Goal: Task Accomplishment & Management: Use online tool/utility

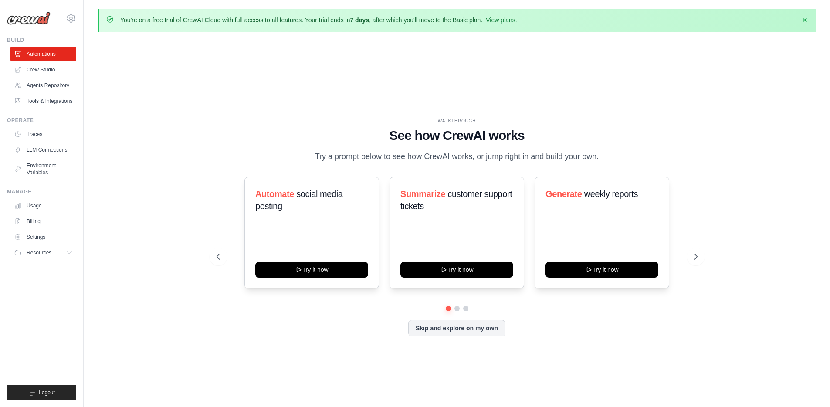
click at [174, 111] on div "WALKTHROUGH See how CrewAI works Try a prompt below to see how CrewAI works, or…" at bounding box center [457, 233] width 718 height 389
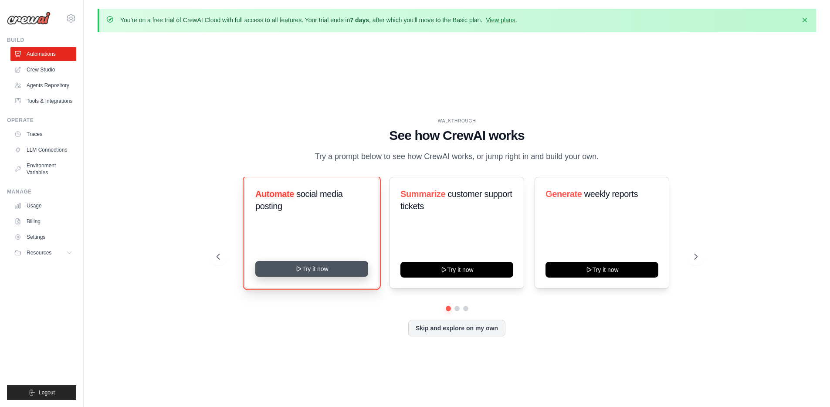
click at [318, 277] on button "Try it now" at bounding box center [311, 269] width 113 height 16
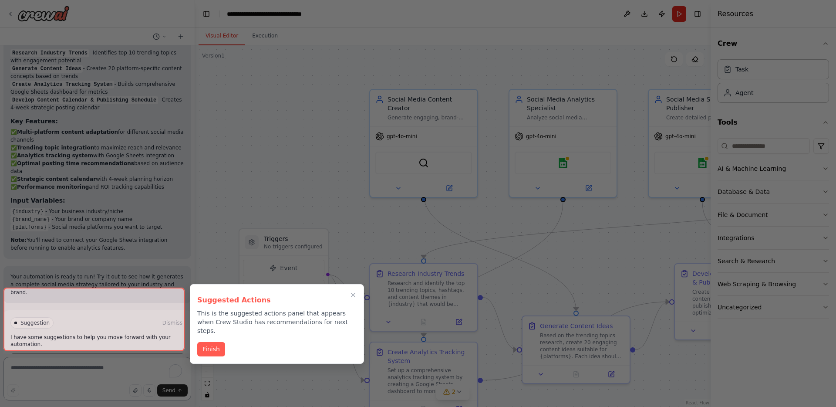
scroll to position [1024, 0]
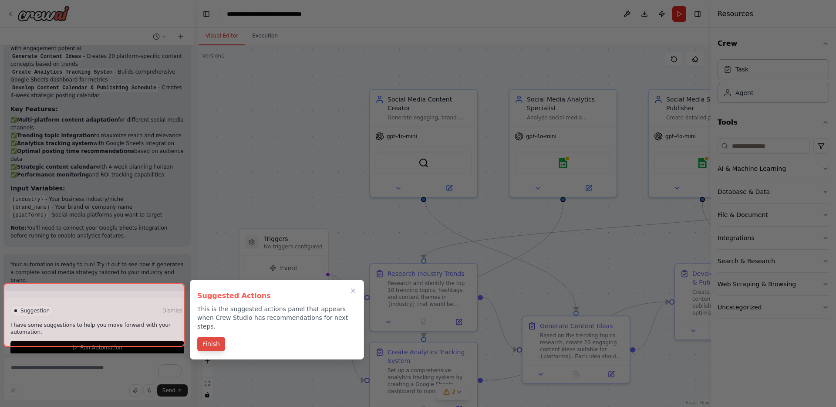
click at [211, 337] on button "Finish" at bounding box center [211, 344] width 28 height 14
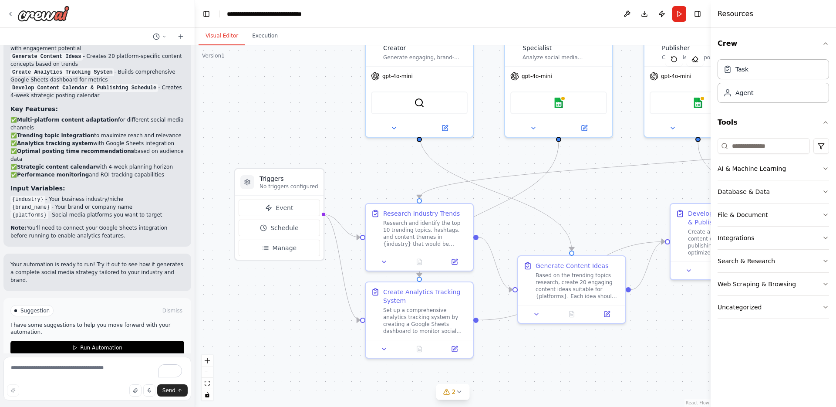
drag, startPoint x: 290, startPoint y: 169, endPoint x: 285, endPoint y: 109, distance: 60.3
click at [285, 109] on div ".deletable-edge-delete-btn { width: 20px; height: 20px; border: 0px solid #ffff…" at bounding box center [453, 226] width 516 height 362
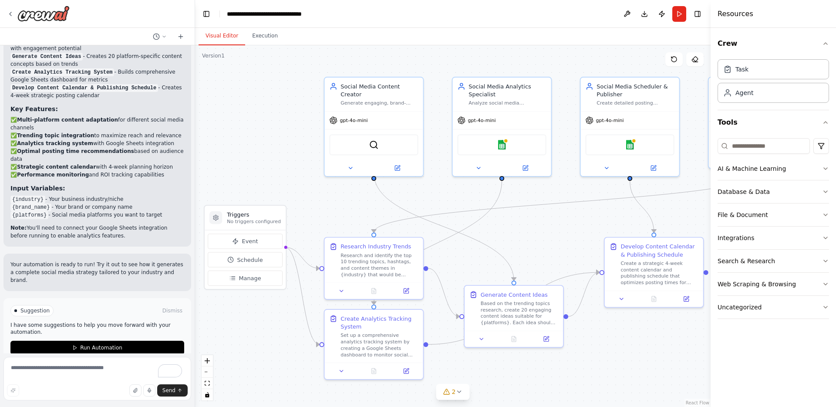
drag, startPoint x: 558, startPoint y: 196, endPoint x: 518, endPoint y: 223, distance: 48.2
click at [514, 226] on div ".deletable-edge-delete-btn { width: 20px; height: 20px; border: 0px solid #ffff…" at bounding box center [453, 226] width 516 height 362
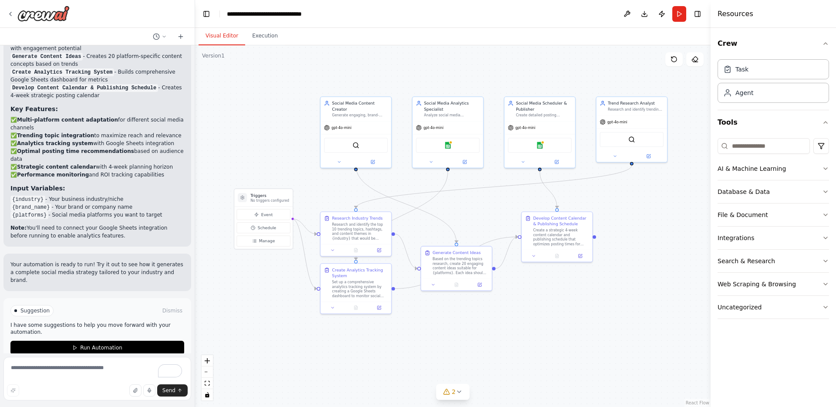
drag, startPoint x: 531, startPoint y: 218, endPoint x: 470, endPoint y: 197, distance: 64.1
click at [470, 197] on div ".deletable-edge-delete-btn { width: 20px; height: 20px; border: 0px solid #ffff…" at bounding box center [453, 226] width 516 height 362
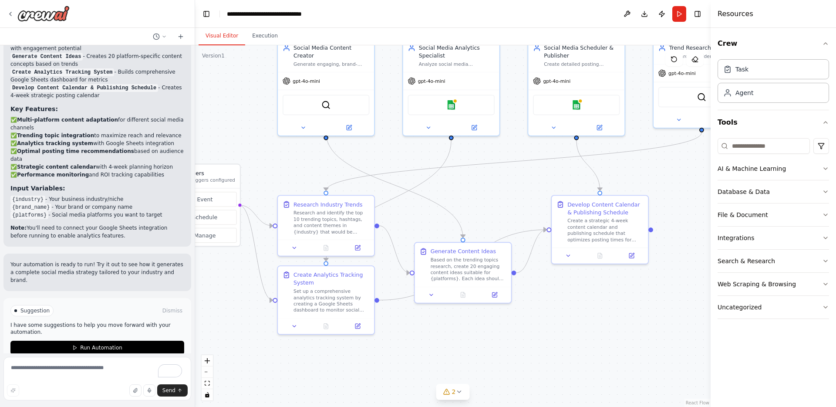
drag, startPoint x: 562, startPoint y: 182, endPoint x: 515, endPoint y: 151, distance: 56.3
click at [515, 151] on div ".deletable-edge-delete-btn { width: 20px; height: 20px; border: 0px solid #ffff…" at bounding box center [453, 226] width 516 height 362
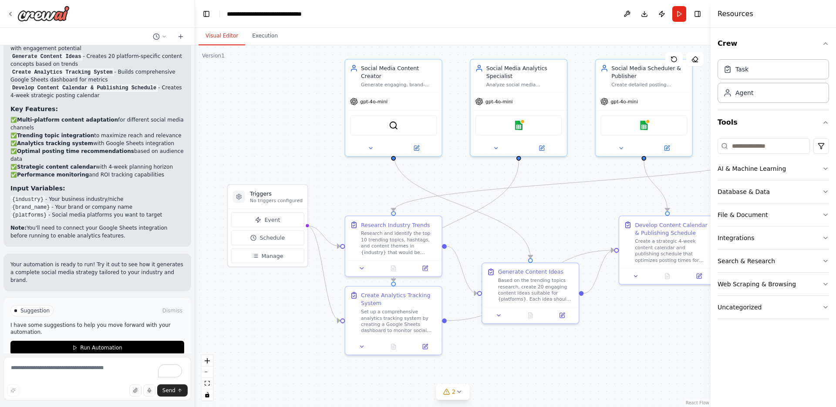
drag, startPoint x: 289, startPoint y: 161, endPoint x: 356, endPoint y: 182, distance: 70.5
click at [356, 182] on div ".deletable-edge-delete-btn { width: 20px; height: 20px; border: 0px solid #ffff…" at bounding box center [453, 226] width 516 height 362
click at [269, 152] on div ".deletable-edge-delete-btn { width: 20px; height: 20px; border: 0px solid #ffff…" at bounding box center [453, 226] width 516 height 362
click at [262, 218] on button "Event" at bounding box center [267, 219] width 73 height 15
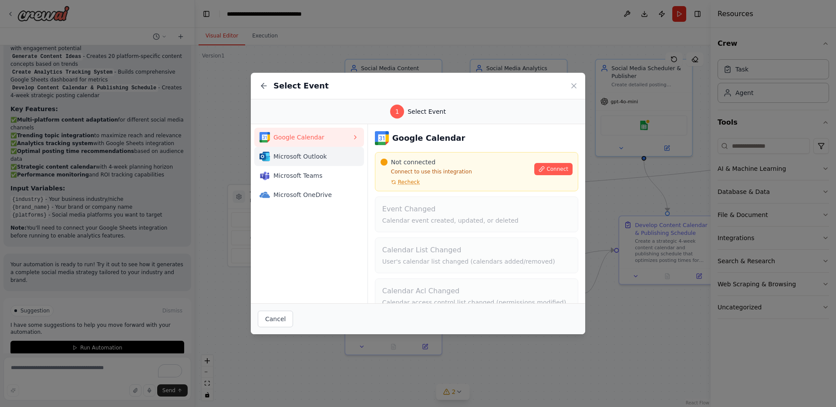
click at [301, 155] on span "Microsoft Outlook" at bounding box center [313, 156] width 78 height 9
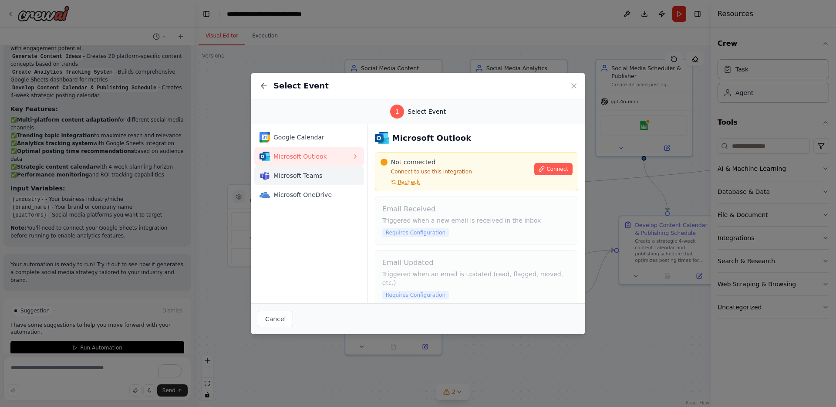
click at [302, 176] on span "Microsoft Teams" at bounding box center [313, 175] width 78 height 9
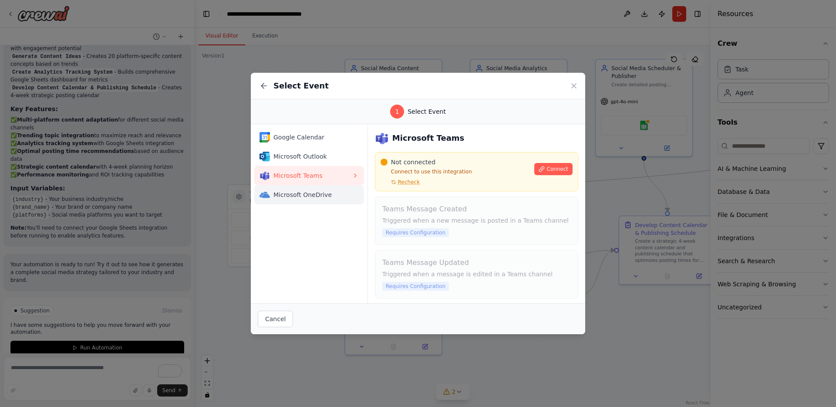
click at [304, 194] on span "Microsoft OneDrive" at bounding box center [313, 194] width 78 height 9
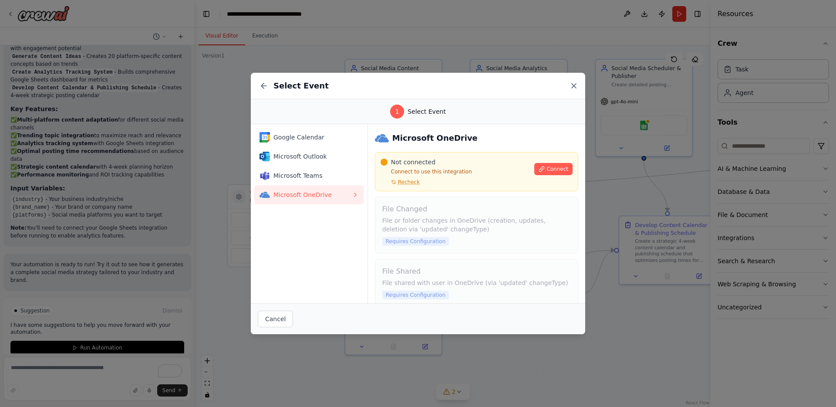
click at [575, 85] on icon at bounding box center [574, 86] width 4 height 4
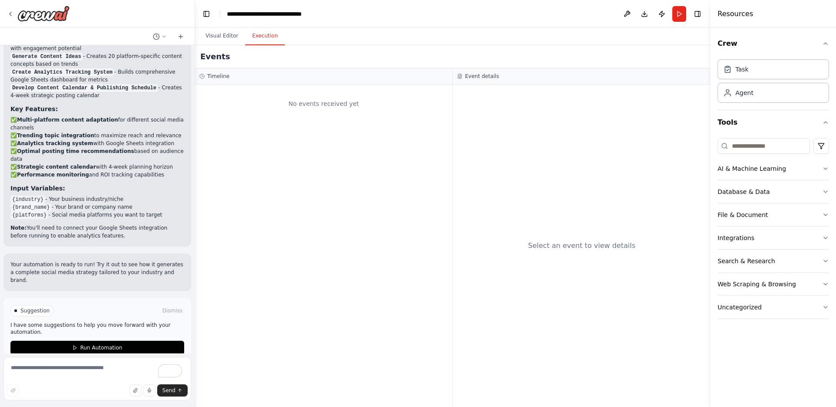
click at [264, 36] on button "Execution" at bounding box center [265, 36] width 40 height 18
click at [221, 37] on button "Visual Editor" at bounding box center [222, 36] width 47 height 18
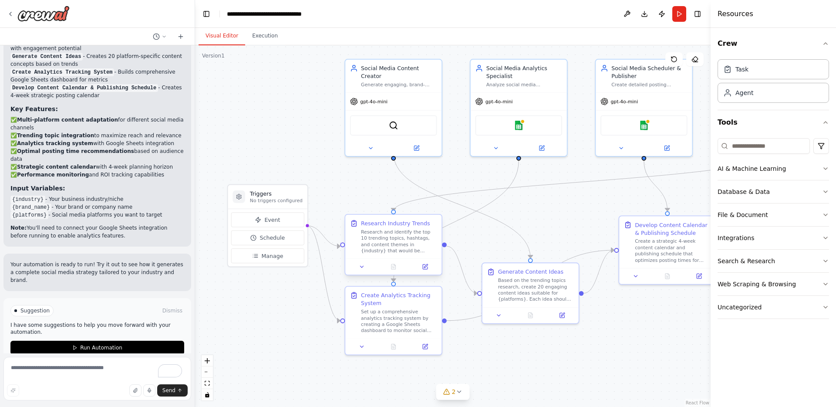
click at [395, 243] on div "Research and identify the top 10 trending topics, hashtags, and content themes …" at bounding box center [399, 241] width 76 height 25
click at [382, 225] on div "Research Industry Trends" at bounding box center [395, 224] width 69 height 8
click at [384, 245] on div "Research and identify the top 10 trending topics, hashtags, and content themes …" at bounding box center [399, 241] width 76 height 25
click at [362, 266] on icon at bounding box center [362, 267] width 3 height 2
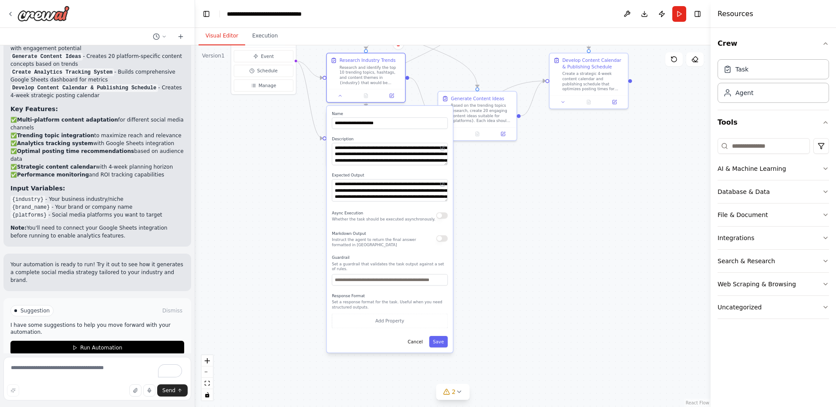
drag, startPoint x: 316, startPoint y: 342, endPoint x: 288, endPoint y: 173, distance: 171.7
click at [288, 173] on div ".deletable-edge-delete-btn { width: 20px; height: 20px; border: 0px solid #ffff…" at bounding box center [453, 226] width 516 height 362
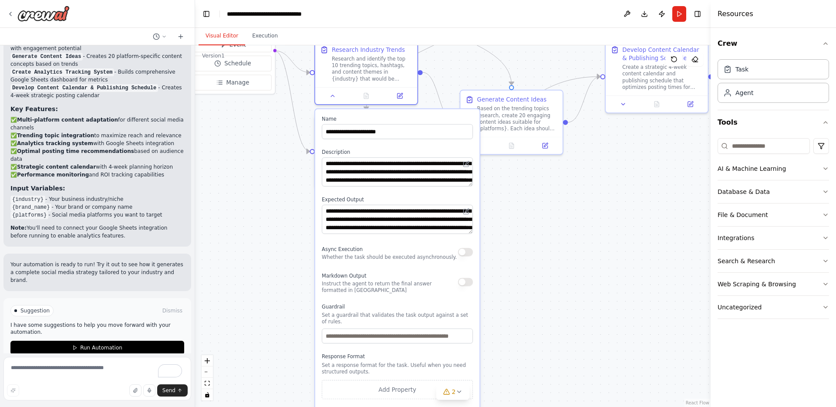
click at [258, 237] on div ".deletable-edge-delete-btn { width: 20px; height: 20px; border: 0px solid #ffff…" at bounding box center [453, 226] width 516 height 362
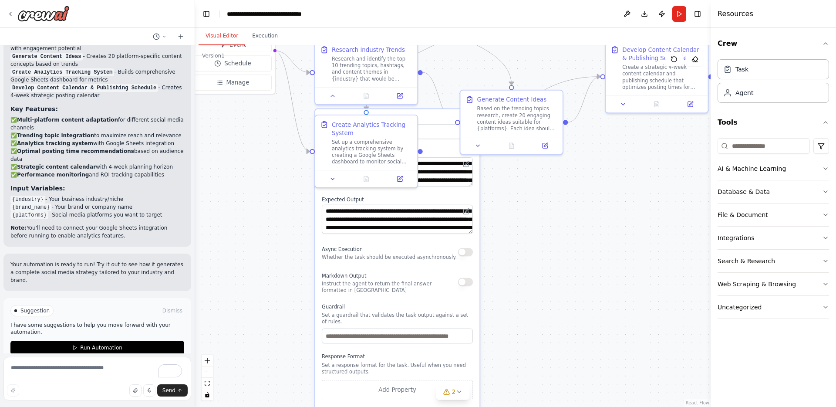
click at [265, 175] on div ".deletable-edge-delete-btn { width: 20px; height: 20px; border: 0px solid #ffff…" at bounding box center [453, 226] width 516 height 362
click at [437, 116] on label "Name" at bounding box center [397, 119] width 151 height 7
click at [429, 202] on label "Expected Output" at bounding box center [397, 199] width 151 height 7
click at [352, 126] on div "Create Analytics Tracking System" at bounding box center [372, 126] width 81 height 17
click at [346, 122] on div "Create Analytics Tracking System" at bounding box center [372, 126] width 81 height 17
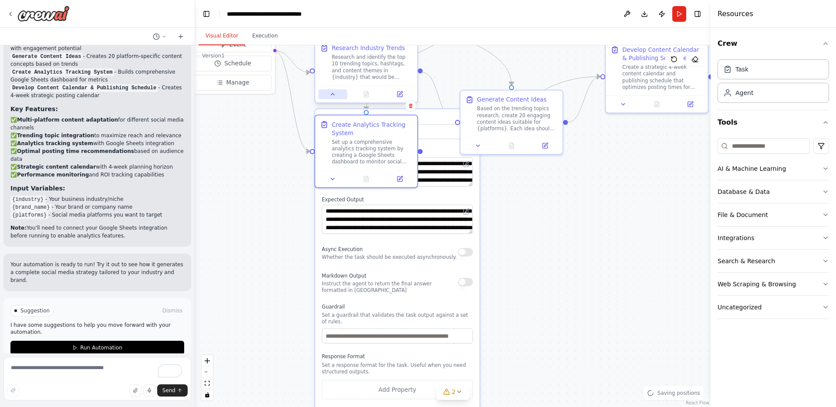
click at [333, 92] on icon at bounding box center [333, 94] width 7 height 7
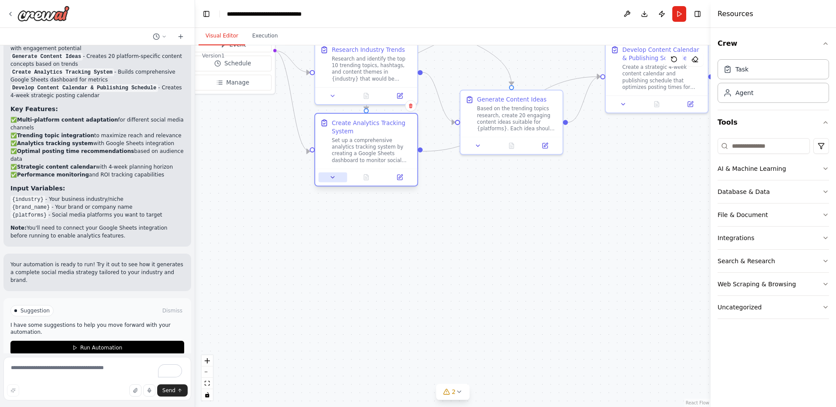
click at [333, 179] on icon at bounding box center [333, 177] width 7 height 7
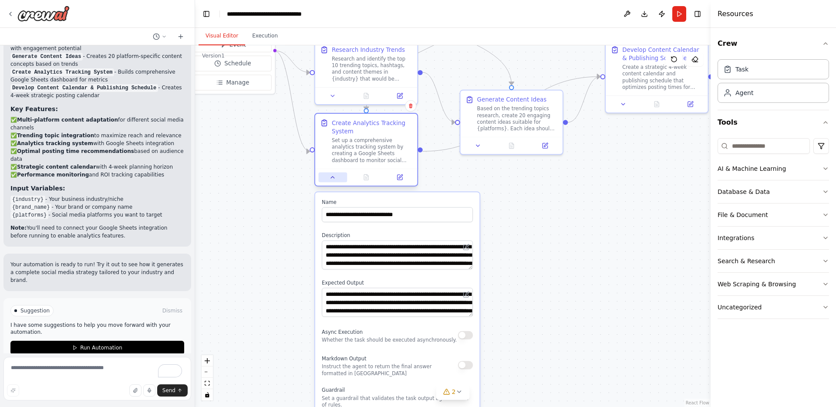
click at [333, 179] on icon at bounding box center [333, 177] width 7 height 7
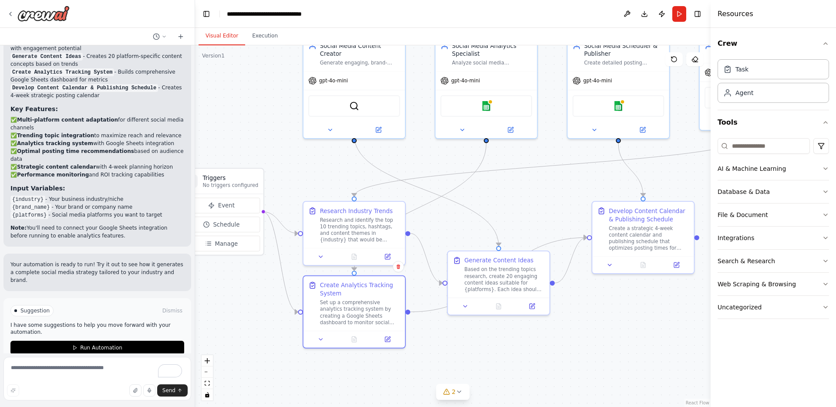
drag, startPoint x: 465, startPoint y: 196, endPoint x: 445, endPoint y: 219, distance: 30.9
click at [455, 351] on div ".deletable-edge-delete-btn { width: 20px; height: 20px; border: 0px solid #ffff…" at bounding box center [453, 226] width 516 height 362
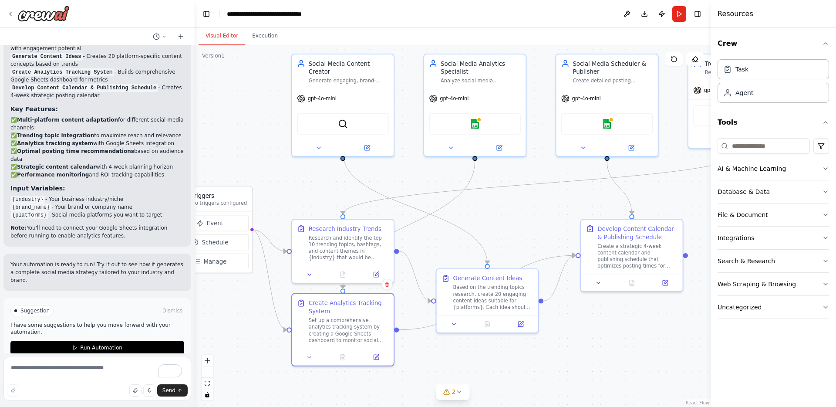
drag, startPoint x: 296, startPoint y: 146, endPoint x: 287, endPoint y: 167, distance: 22.8
click at [286, 169] on div ".deletable-edge-delete-btn { width: 20px; height: 20px; border: 0px solid #ffff…" at bounding box center [453, 226] width 516 height 362
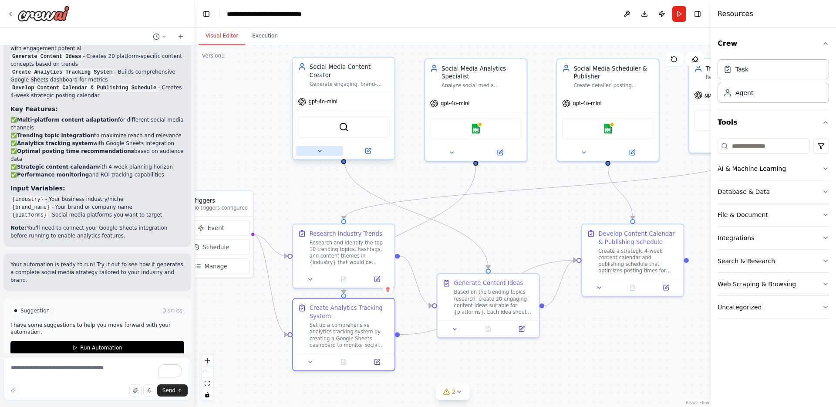
click at [319, 150] on icon at bounding box center [319, 151] width 3 height 2
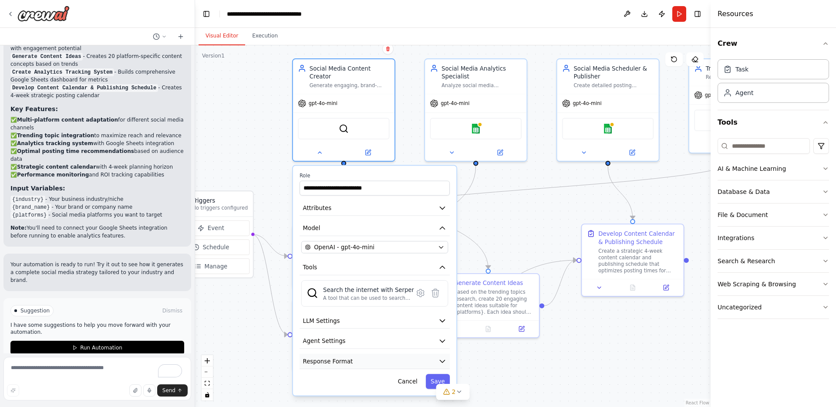
click at [346, 357] on span "Response Format" at bounding box center [328, 361] width 50 height 8
click at [444, 357] on icon "button" at bounding box center [442, 361] width 8 height 8
click at [446, 337] on icon "button" at bounding box center [442, 341] width 8 height 8
click at [444, 316] on icon "button" at bounding box center [442, 320] width 8 height 8
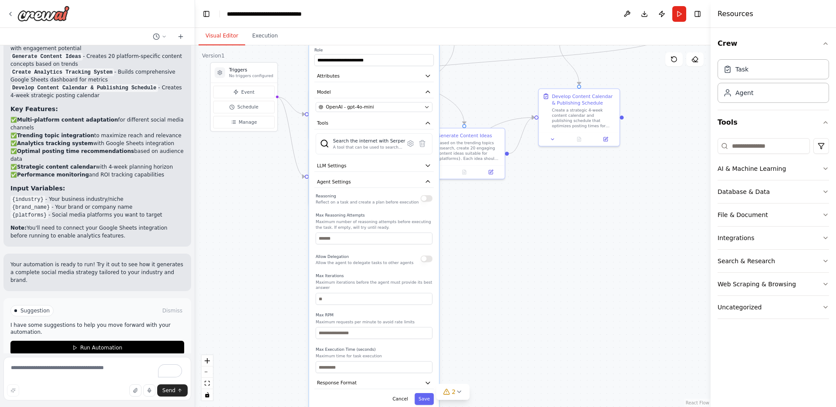
drag, startPoint x: 288, startPoint y: 362, endPoint x: 283, endPoint y: 209, distance: 153.0
click at [283, 209] on div ".deletable-edge-delete-btn { width: 20px; height: 20px; border: 0px solid #ffff…" at bounding box center [453, 226] width 516 height 362
click at [430, 178] on icon "button" at bounding box center [428, 181] width 7 height 7
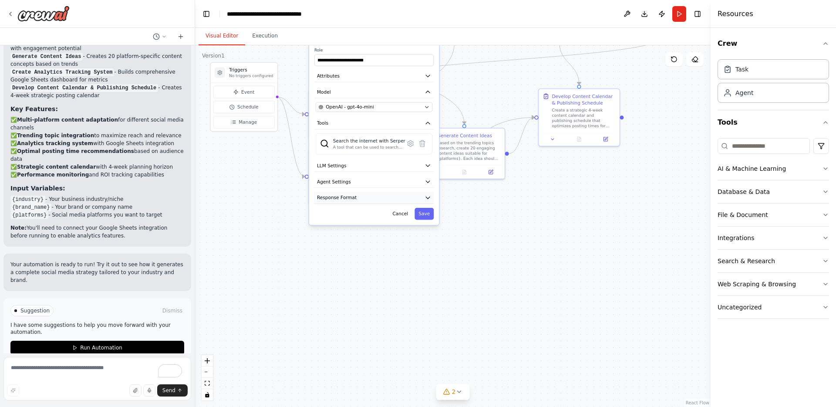
click at [429, 197] on icon "button" at bounding box center [428, 198] width 4 height 2
click at [429, 196] on icon "button" at bounding box center [428, 197] width 4 height 2
click at [429, 162] on icon "button" at bounding box center [428, 165] width 7 height 7
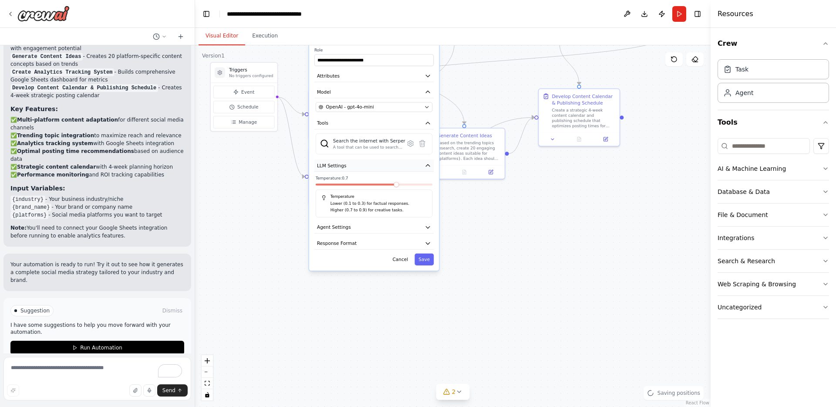
click at [429, 162] on icon "button" at bounding box center [428, 165] width 7 height 7
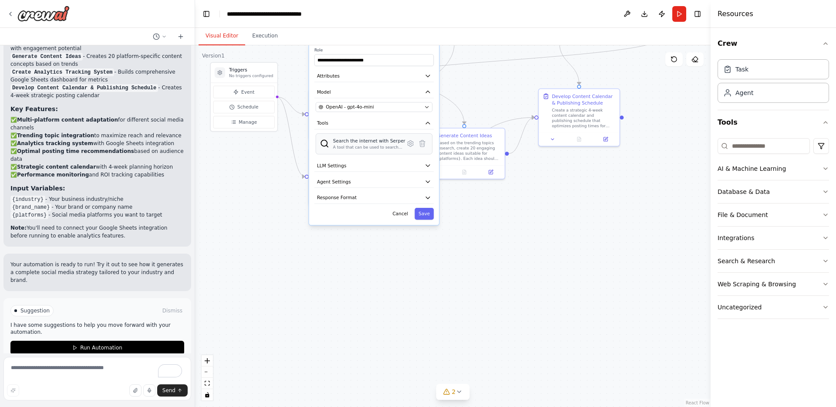
click at [322, 139] on img at bounding box center [324, 143] width 9 height 9
click at [382, 138] on div "Search the internet with Serper" at bounding box center [369, 141] width 72 height 7
click at [412, 141] on icon at bounding box center [411, 144] width 6 height 6
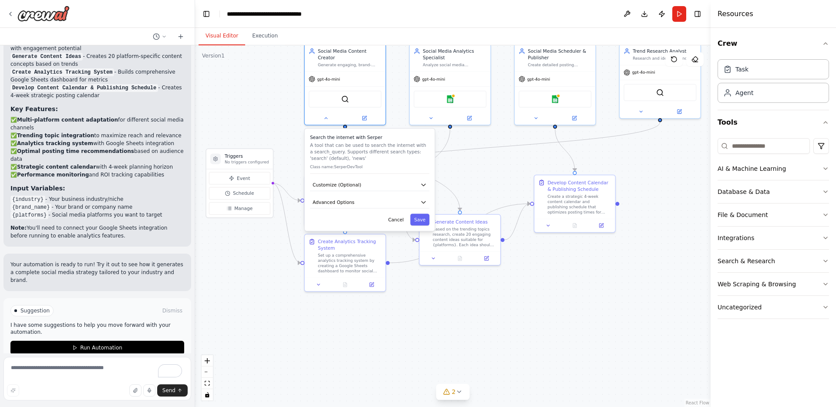
drag, startPoint x: 274, startPoint y: 210, endPoint x: 273, endPoint y: 260, distance: 50.5
click at [273, 260] on div ".deletable-edge-delete-btn { width: 20px; height: 20px; border: 0px solid #ffff…" at bounding box center [453, 226] width 516 height 362
click at [396, 213] on button "Cancel" at bounding box center [396, 219] width 24 height 12
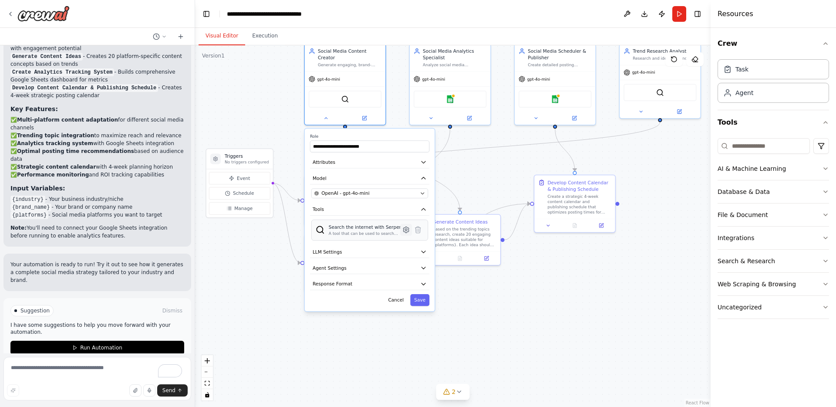
click at [407, 227] on icon at bounding box center [406, 230] width 6 height 6
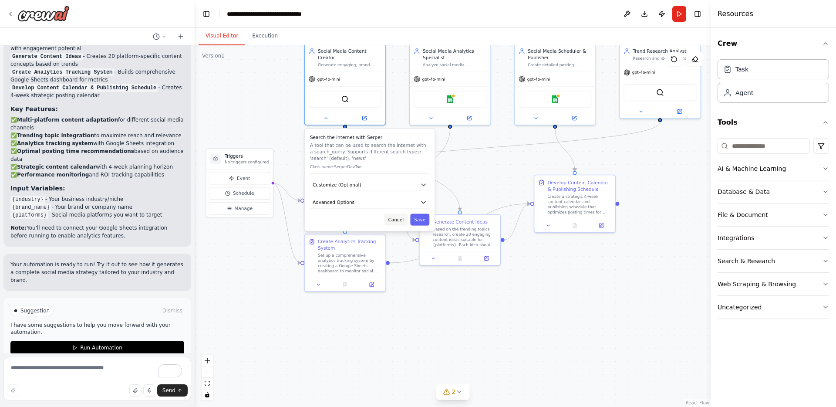
click at [397, 213] on button "Cancel" at bounding box center [396, 219] width 24 height 12
click at [400, 214] on button "Cancel" at bounding box center [396, 219] width 24 height 12
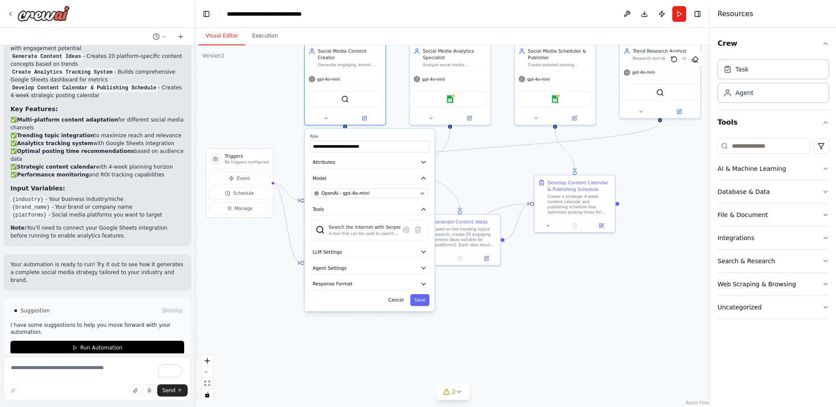
click at [271, 258] on div ".deletable-edge-delete-btn { width: 20px; height: 20px; border: 0px solid #ffff…" at bounding box center [453, 226] width 516 height 362
click at [399, 294] on button "Cancel" at bounding box center [396, 300] width 24 height 12
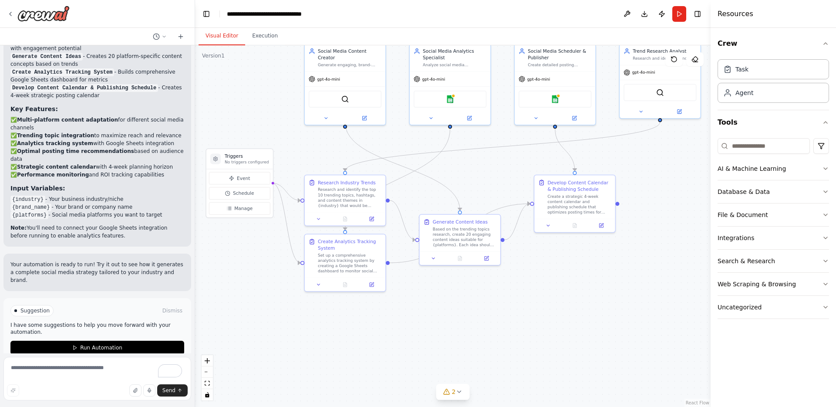
click at [222, 277] on div ".deletable-edge-delete-btn { width: 20px; height: 20px; border: 0px solid #ffff…" at bounding box center [453, 226] width 516 height 362
click at [679, 14] on button "Run" at bounding box center [680, 14] width 14 height 16
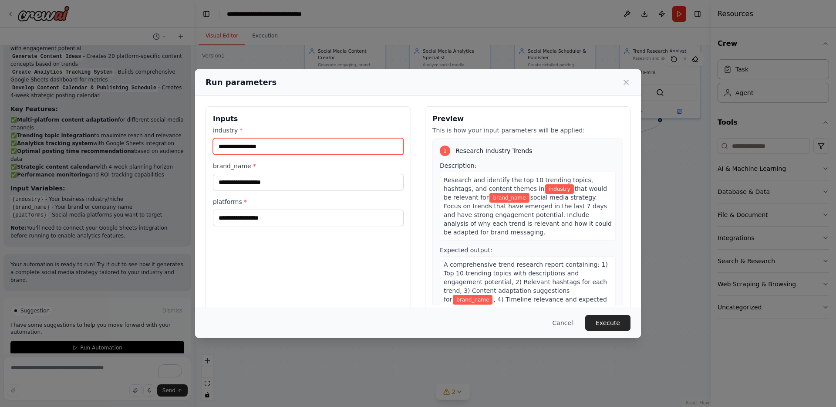
click at [248, 145] on input "industry *" at bounding box center [308, 146] width 191 height 17
type input "*"
click at [219, 145] on input "**********" at bounding box center [308, 146] width 191 height 17
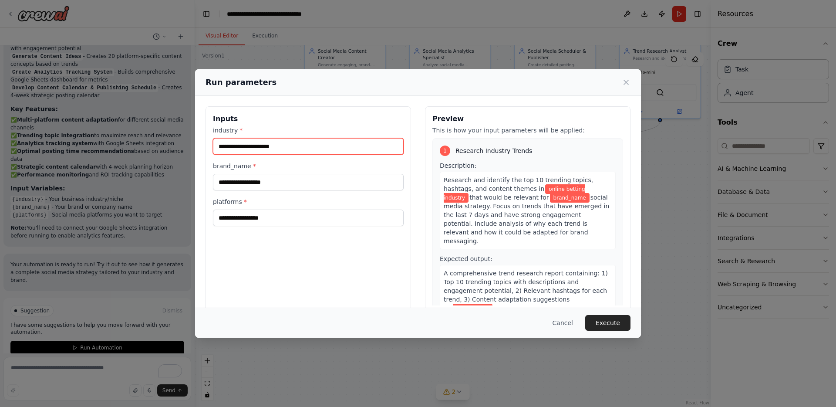
type input "**********"
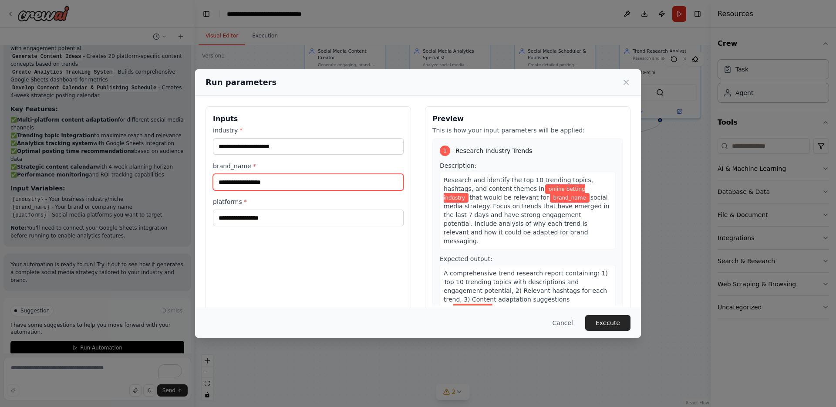
click at [221, 182] on input "brand_name *" at bounding box center [308, 182] width 191 height 17
type input "********"
click at [228, 216] on input "platforms *" at bounding box center [308, 218] width 191 height 17
click at [568, 322] on button "Cancel" at bounding box center [563, 323] width 34 height 16
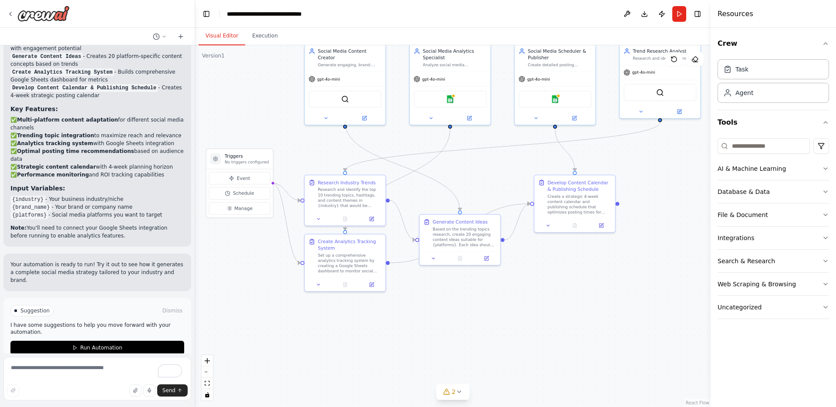
click at [252, 269] on div ".deletable-edge-delete-btn { width: 20px; height: 20px; border: 0px solid #ffff…" at bounding box center [453, 226] width 516 height 362
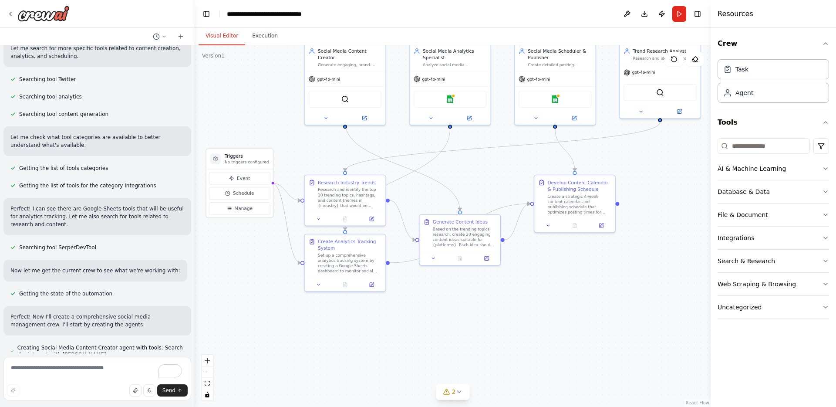
scroll to position [0, 0]
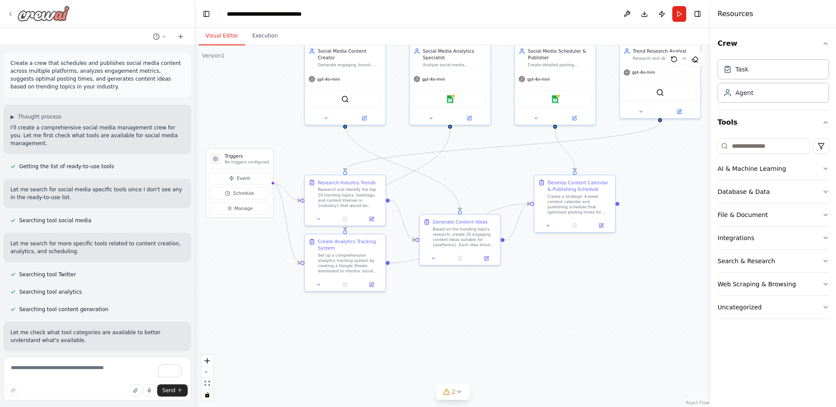
click at [10, 14] on icon at bounding box center [10, 13] width 7 height 7
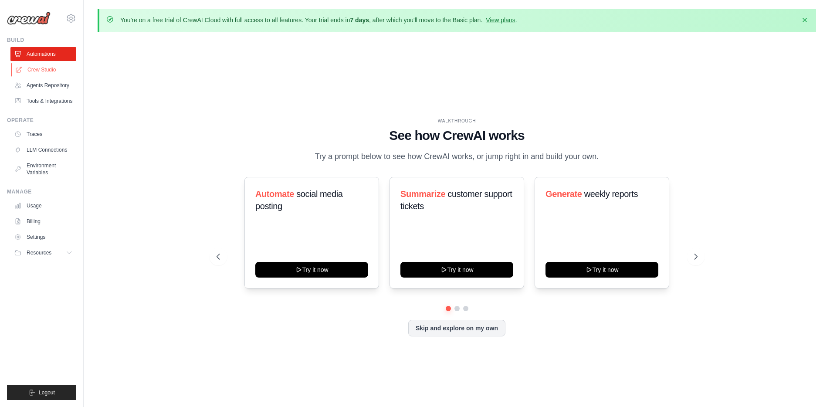
click at [37, 69] on link "Crew Studio" at bounding box center [44, 70] width 66 height 14
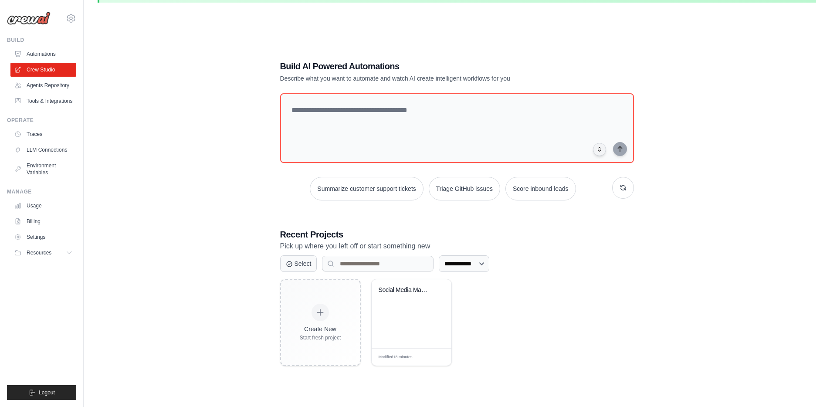
scroll to position [47, 0]
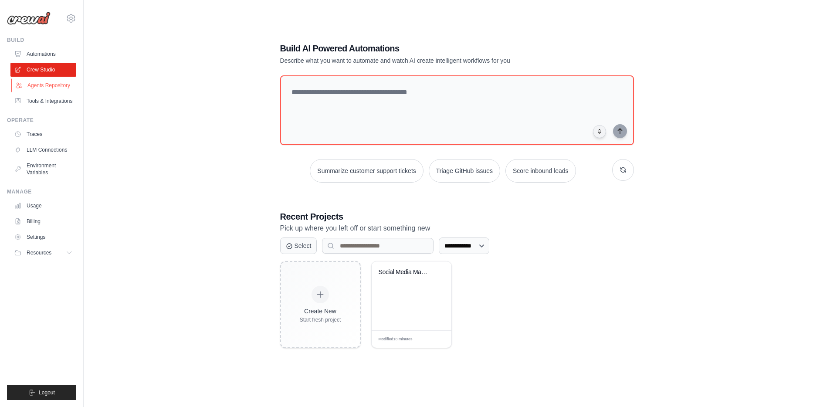
click at [37, 85] on link "Agents Repository" at bounding box center [44, 85] width 66 height 14
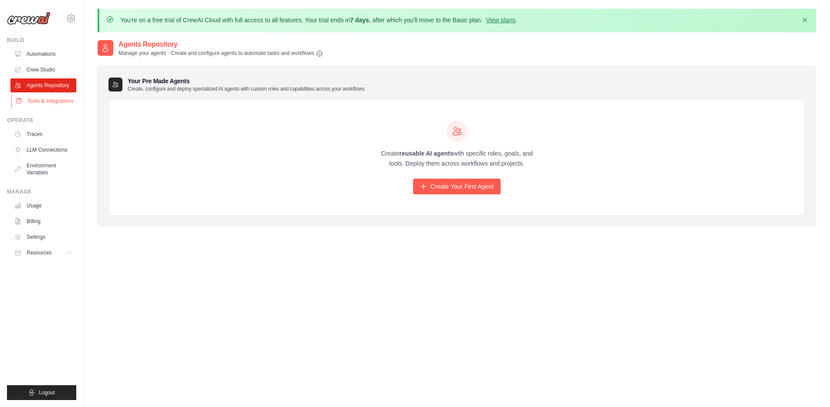
click at [36, 102] on link "Tools & Integrations" at bounding box center [44, 101] width 66 height 14
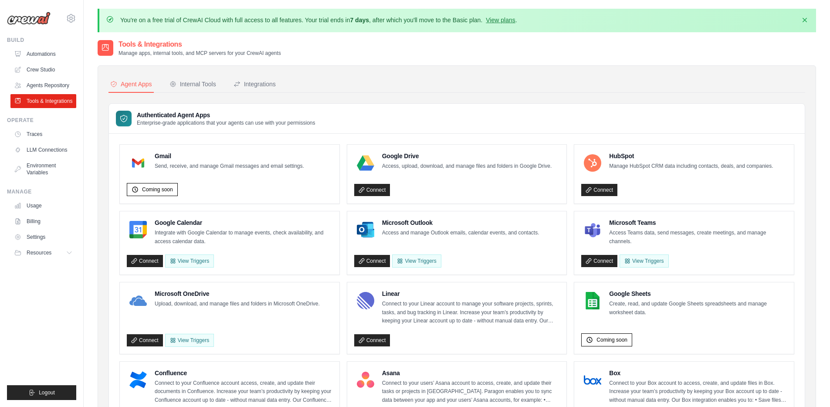
click at [503, 117] on div "Authenticated Agent Apps Enterprise-grade applications that your agents can use…" at bounding box center [457, 119] width 696 height 30
click at [205, 85] on div "Internal Tools" at bounding box center [192, 84] width 47 height 9
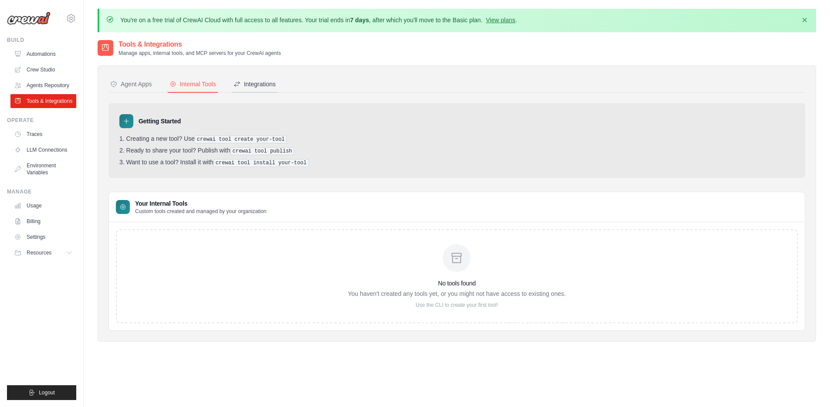
click at [270, 81] on div "Integrations" at bounding box center [254, 84] width 42 height 9
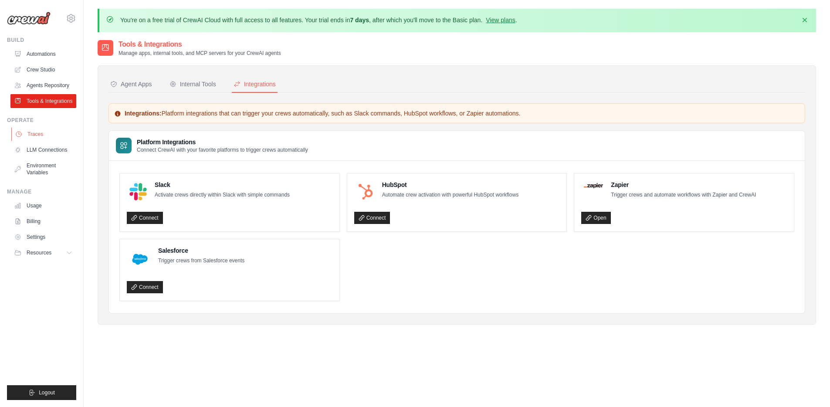
click at [41, 141] on link "Traces" at bounding box center [44, 134] width 66 height 14
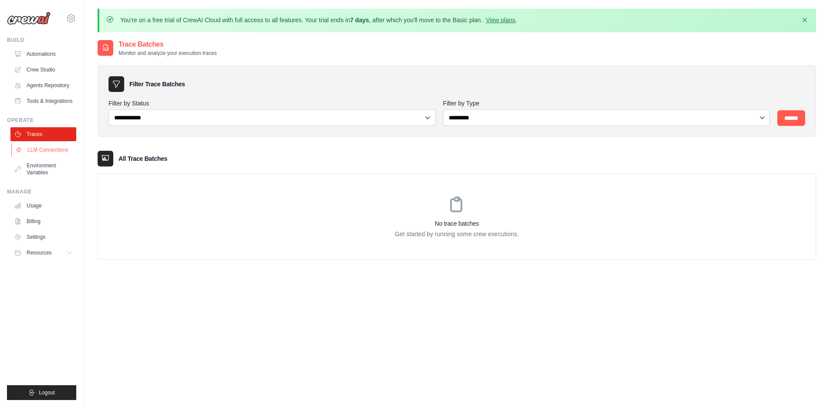
click at [39, 155] on link "LLM Connections" at bounding box center [44, 150] width 66 height 14
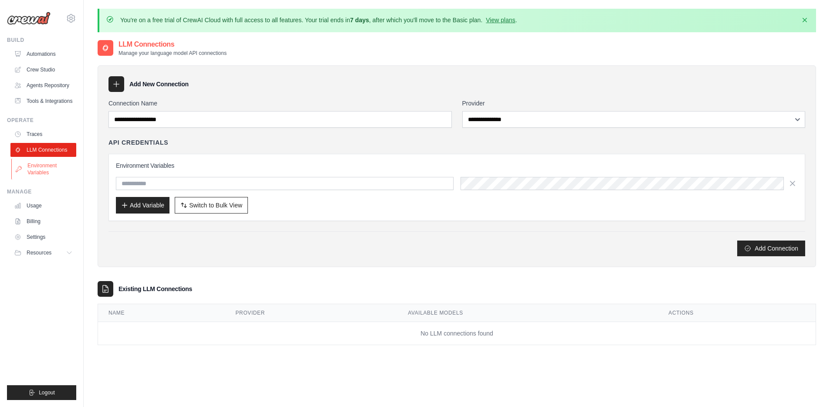
click at [37, 172] on link "Environment Variables" at bounding box center [44, 169] width 66 height 21
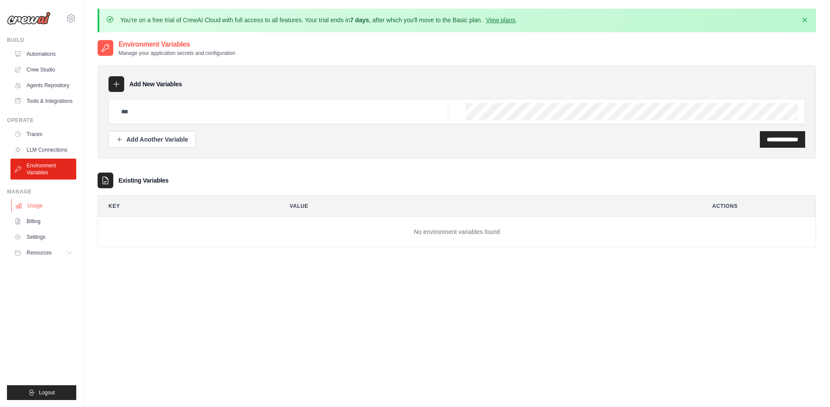
click at [38, 213] on link "Usage" at bounding box center [44, 206] width 66 height 14
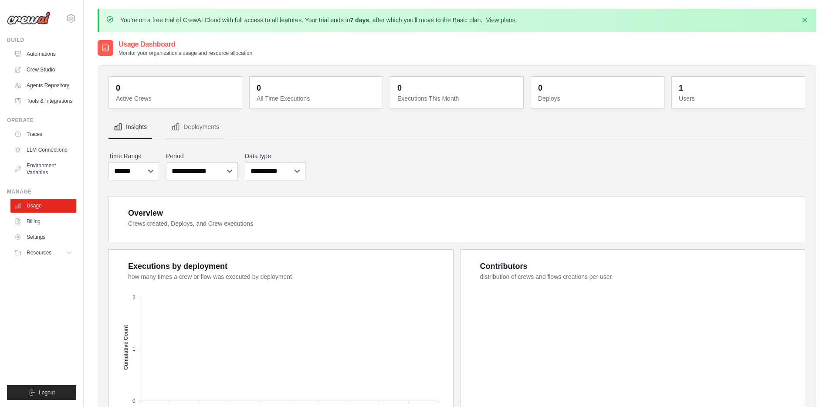
click at [35, 228] on link "Billing" at bounding box center [43, 221] width 66 height 14
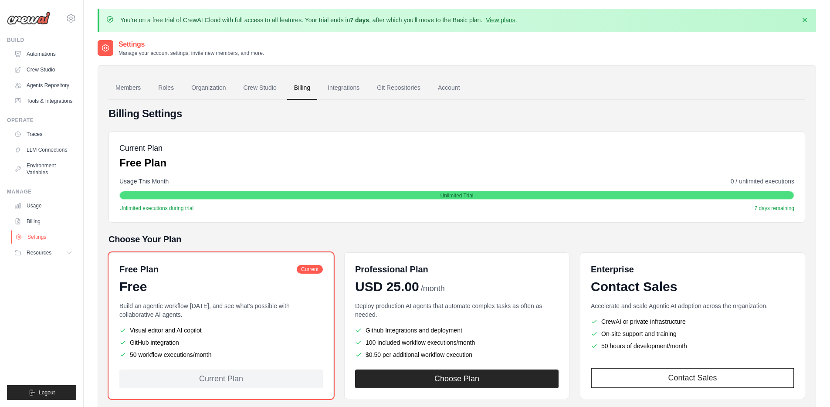
click at [37, 244] on link "Settings" at bounding box center [44, 237] width 66 height 14
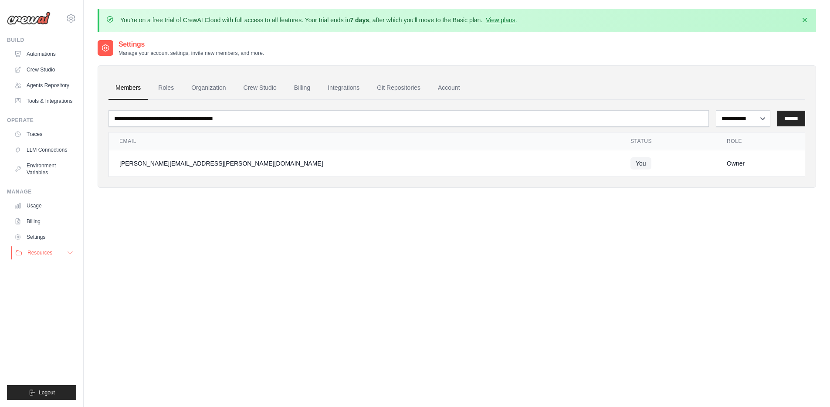
click at [41, 256] on span "Resources" at bounding box center [39, 252] width 25 height 7
click at [44, 313] on span "Video Tutorials" at bounding box center [48, 309] width 34 height 7
click at [71, 18] on icon at bounding box center [71, 18] width 10 height 10
click at [81, 54] on span "Settings" at bounding box center [108, 54] width 69 height 9
click at [40, 57] on link "Automations" at bounding box center [44, 54] width 66 height 14
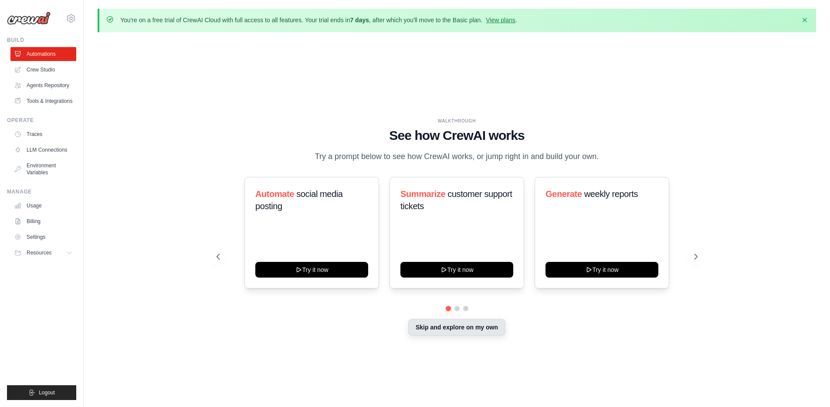
click at [456, 335] on button "Skip and explore on my own" at bounding box center [456, 327] width 97 height 17
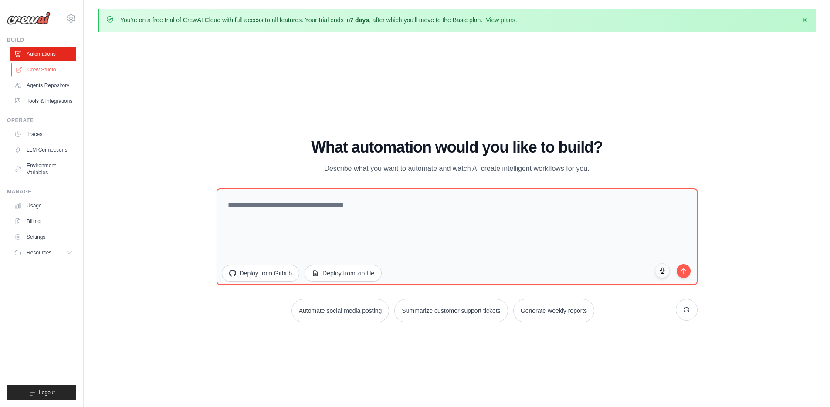
click at [41, 69] on link "Crew Studio" at bounding box center [44, 70] width 66 height 14
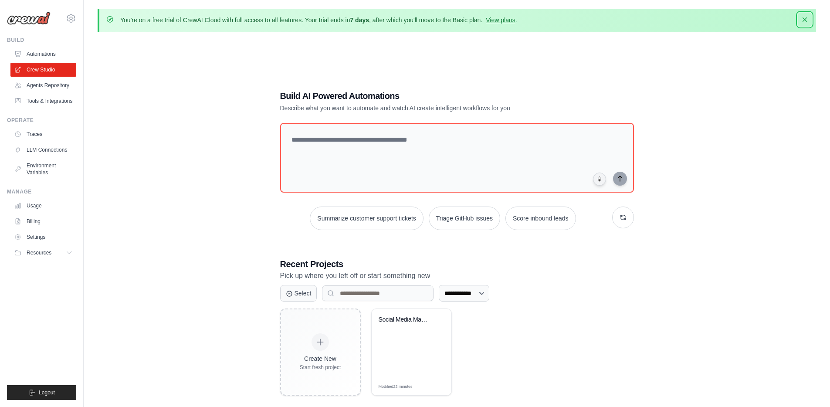
click at [804, 20] on icon "button" at bounding box center [804, 19] width 9 height 9
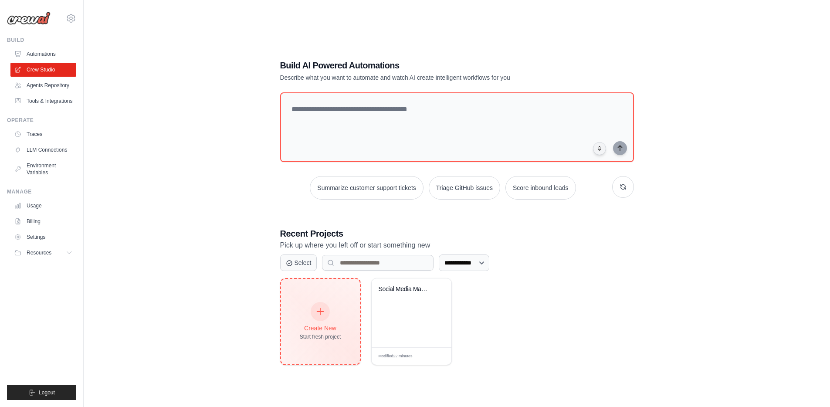
click at [314, 311] on div at bounding box center [320, 311] width 19 height 19
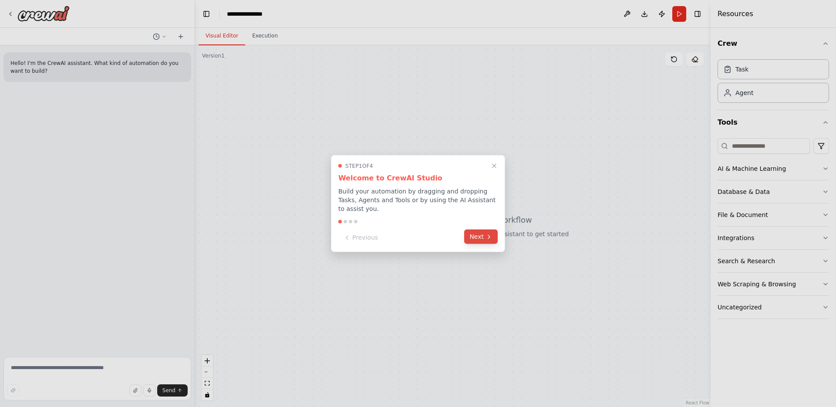
click at [480, 237] on button "Next" at bounding box center [481, 237] width 34 height 14
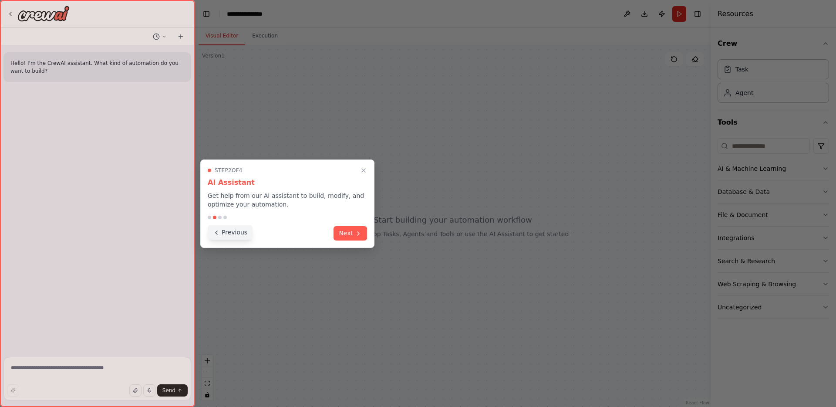
click at [217, 234] on icon at bounding box center [216, 232] width 7 height 7
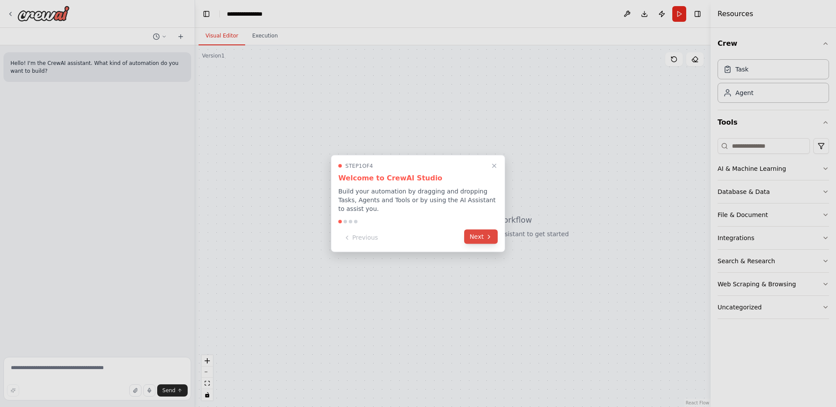
click at [477, 242] on button "Next" at bounding box center [481, 237] width 34 height 14
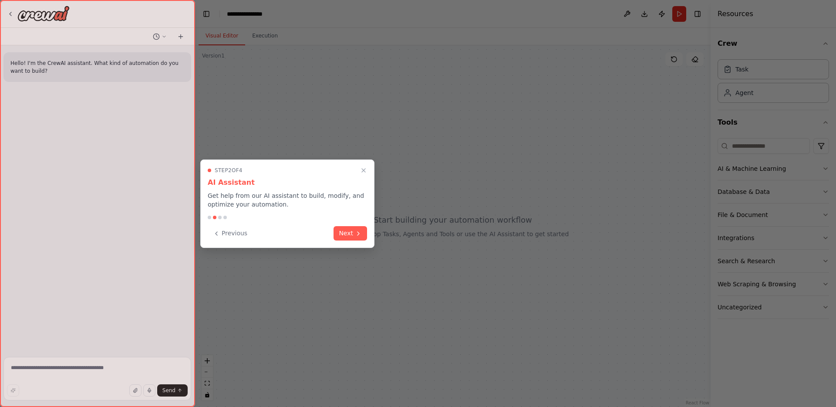
click at [346, 235] on button "Next" at bounding box center [351, 233] width 34 height 14
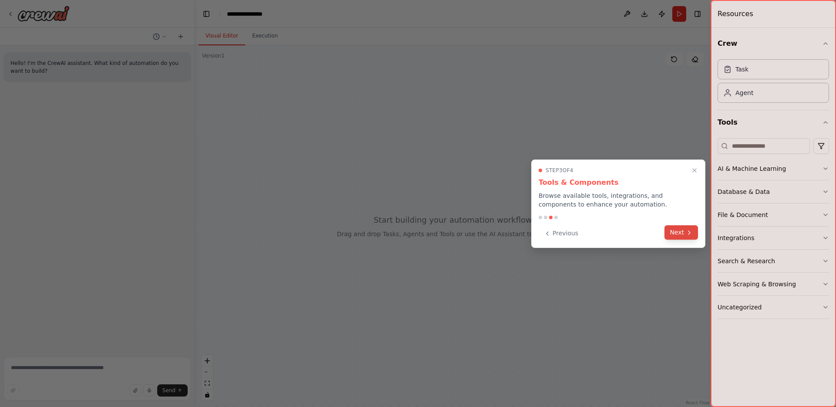
click at [677, 233] on button "Next" at bounding box center [682, 232] width 34 height 14
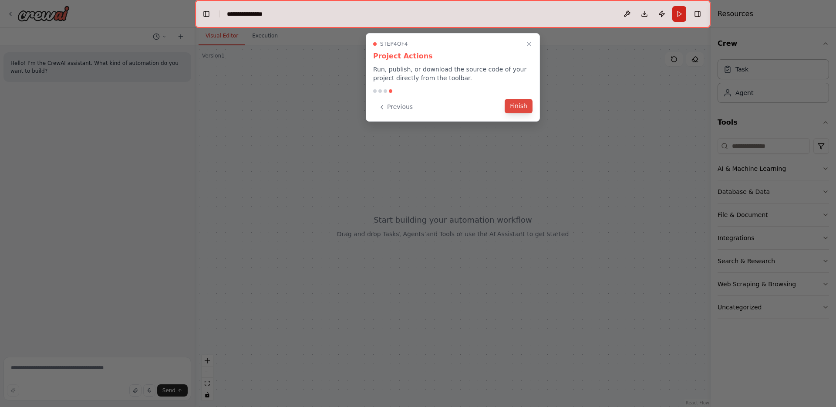
click at [518, 105] on button "Finish" at bounding box center [519, 106] width 28 height 14
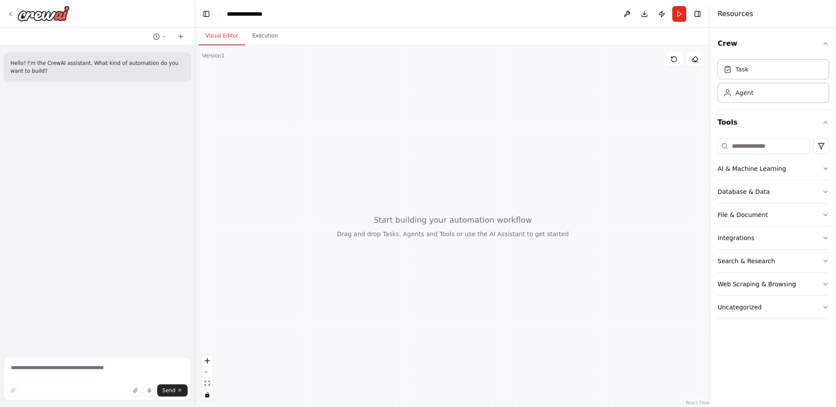
click at [44, 65] on p "Hello! I'm the CrewAI assistant. What kind of automation do you want to build?" at bounding box center [97, 67] width 174 height 16
drag, startPoint x: 34, startPoint y: 66, endPoint x: 38, endPoint y: 155, distance: 88.9
click at [34, 66] on p "Hello! I'm the CrewAI assistant. What kind of automation do you want to build?" at bounding box center [97, 67] width 174 height 16
click at [12, 368] on textarea at bounding box center [97, 379] width 188 height 44
